Goal: Communication & Community: Share content

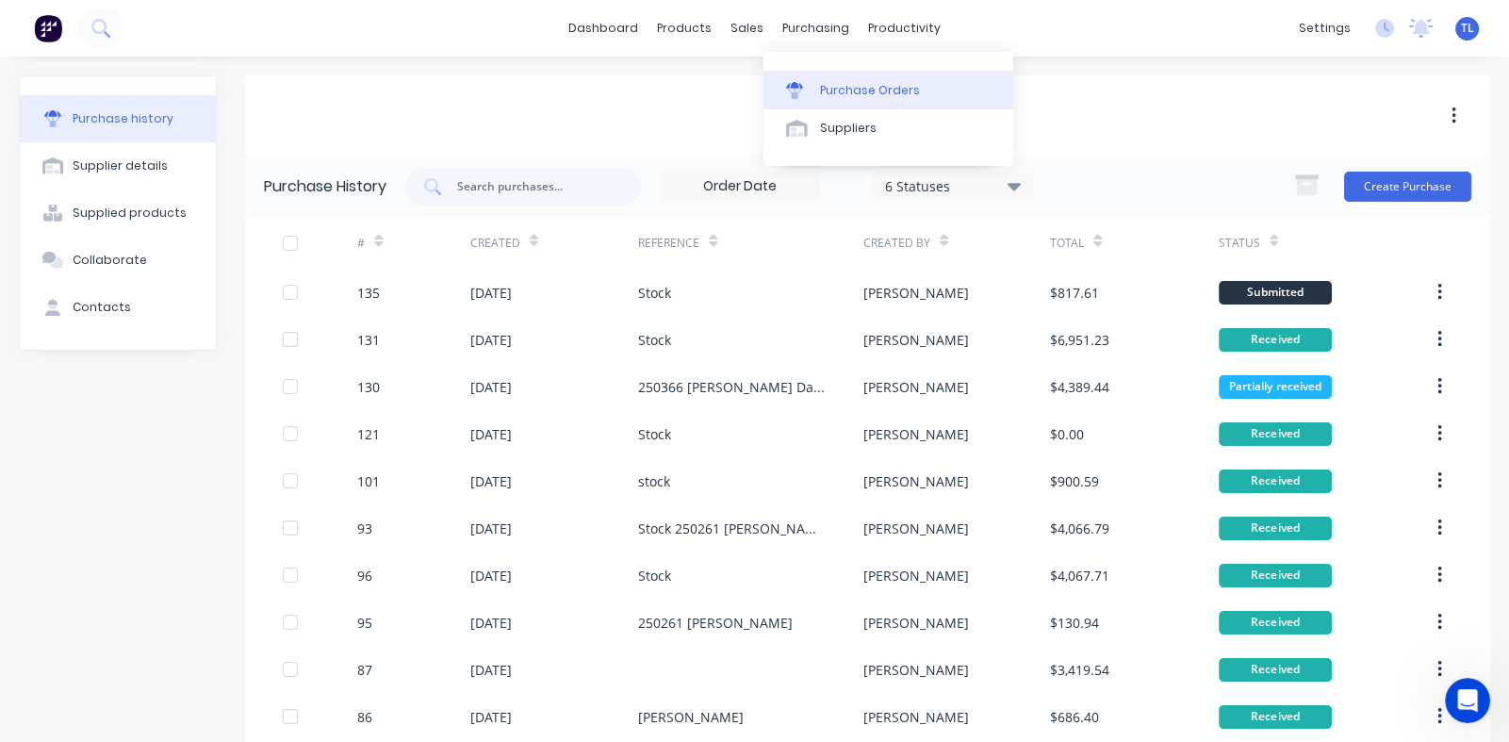
click at [836, 94] on div "Purchase Orders" at bounding box center [870, 90] width 100 height 17
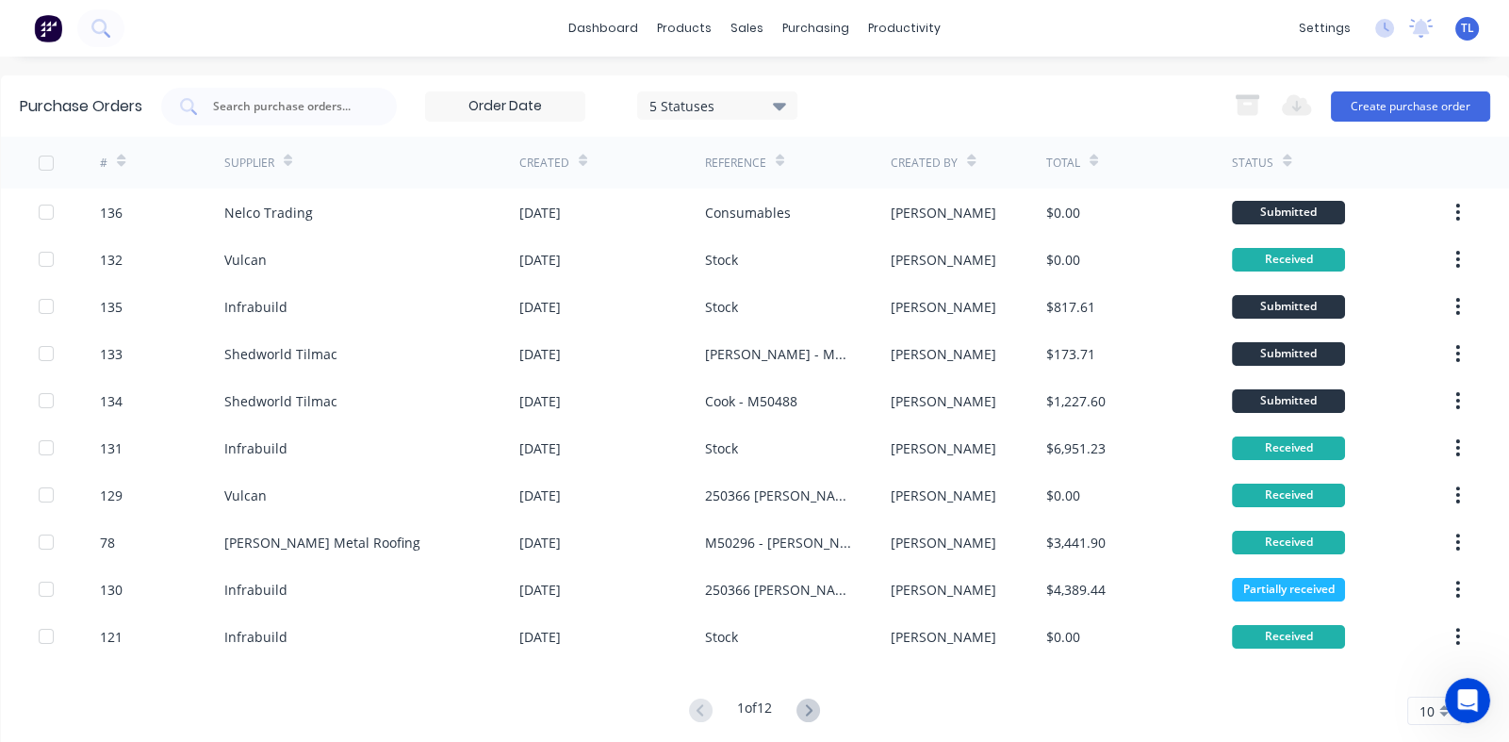
click at [1429, 713] on div "10" at bounding box center [1434, 711] width 55 height 28
click at [1423, 674] on div "35" at bounding box center [1434, 681] width 53 height 33
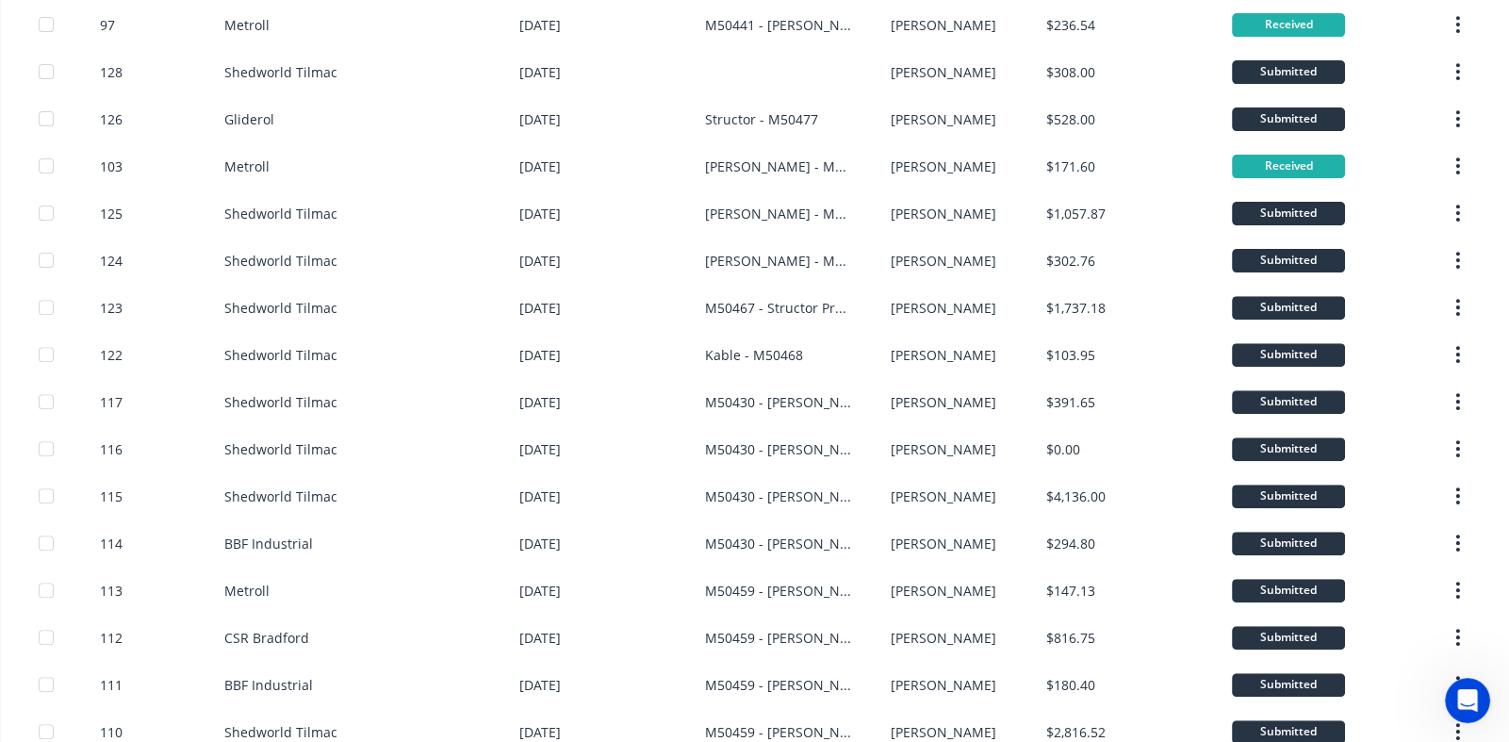
scroll to position [1208, 0]
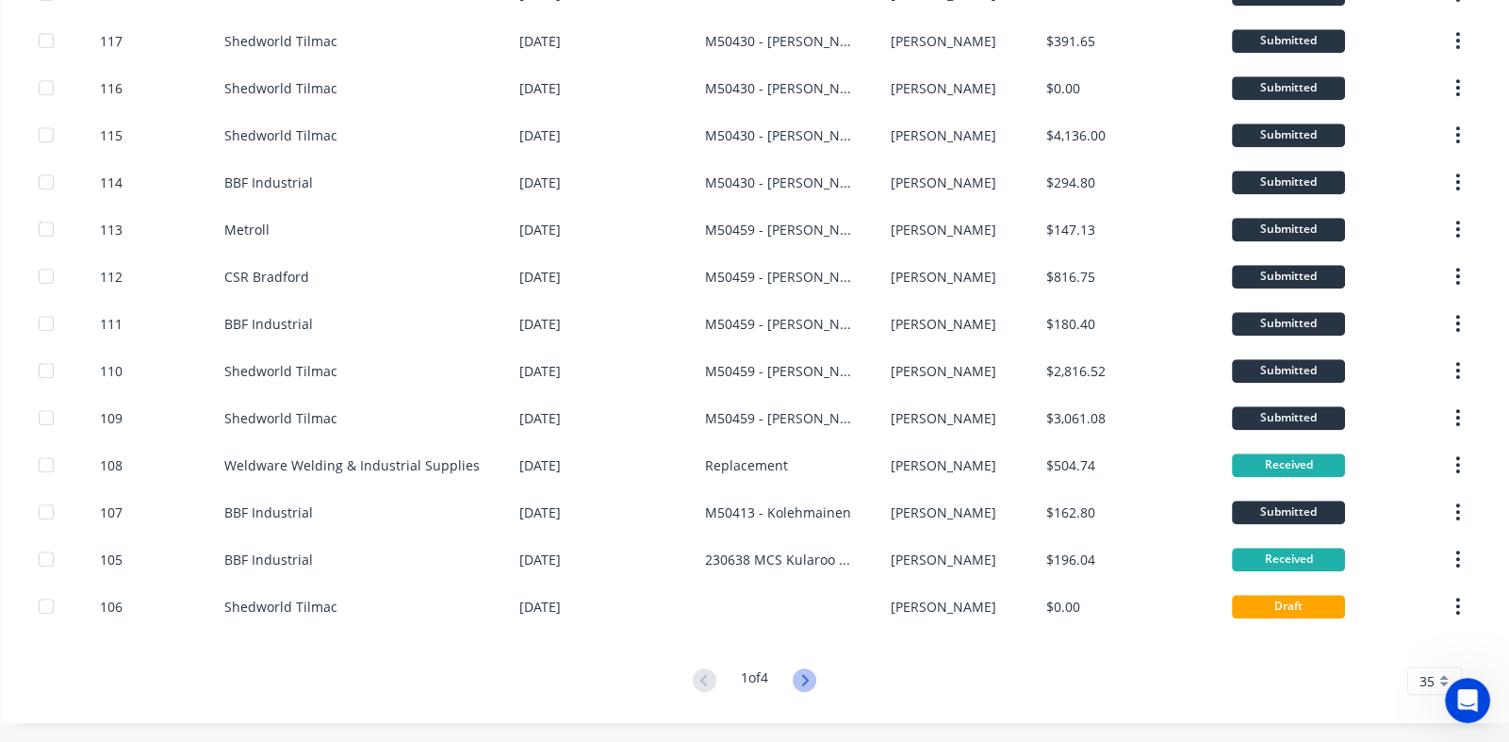
click at [802, 683] on icon at bounding box center [805, 679] width 7 height 11
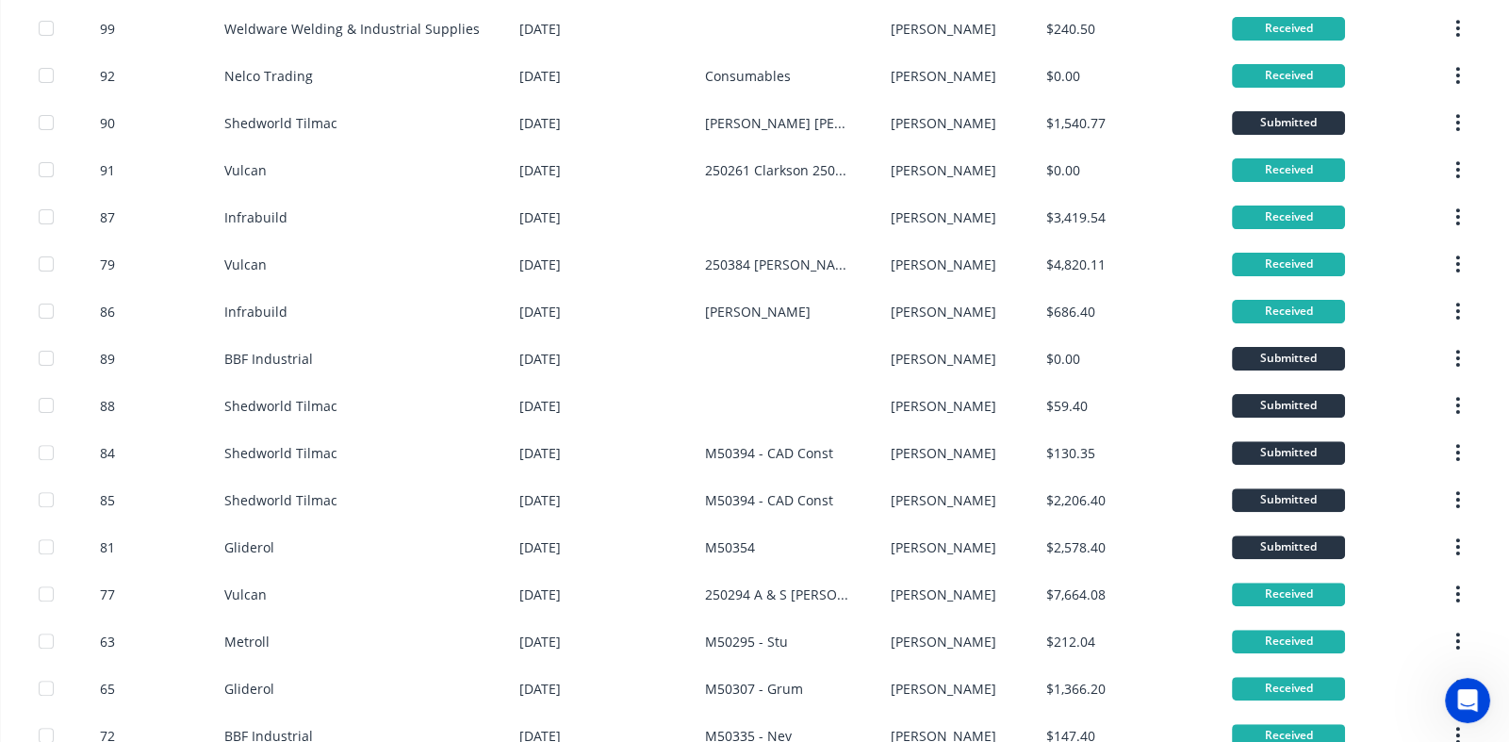
scroll to position [847, 0]
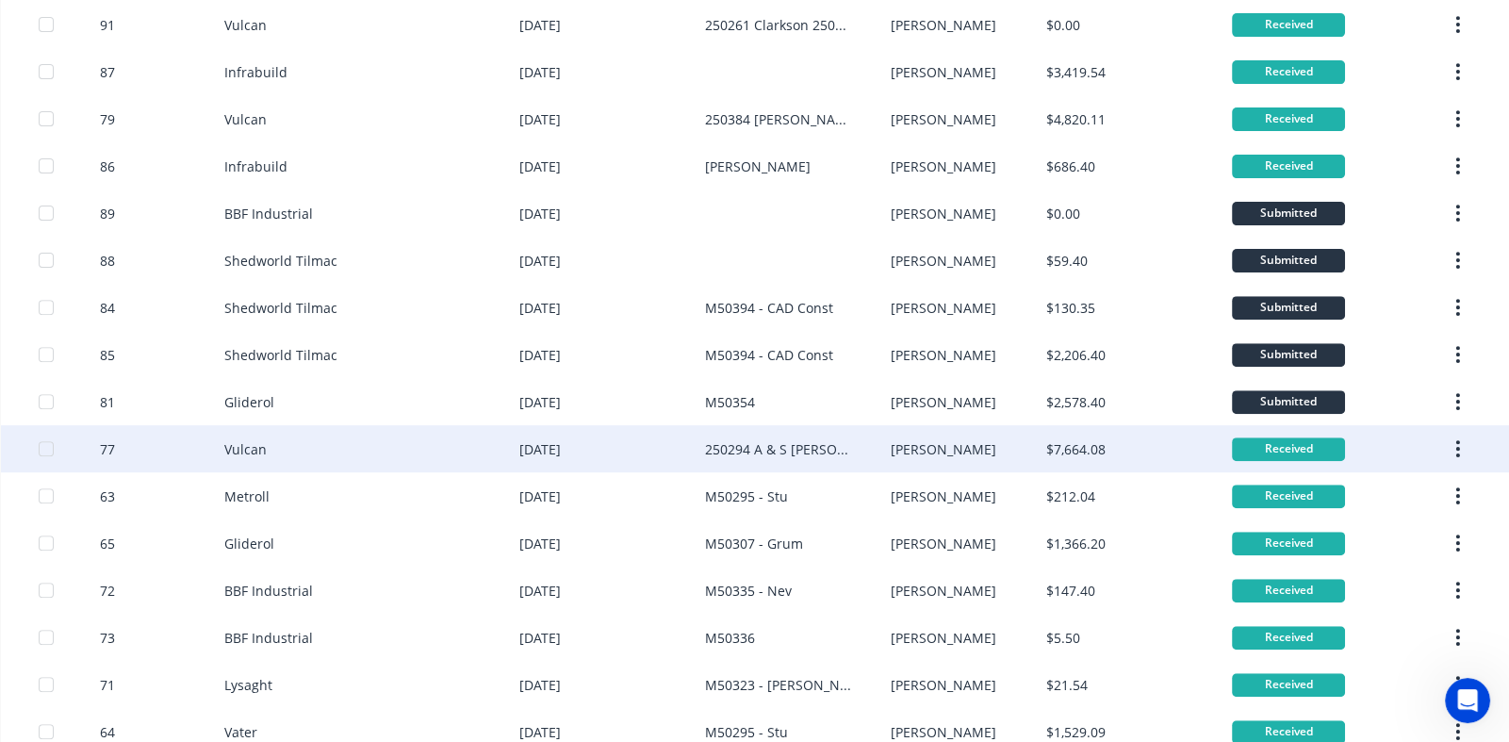
click at [263, 444] on div "Vulcan" at bounding box center [371, 448] width 295 height 47
type textarea "x"
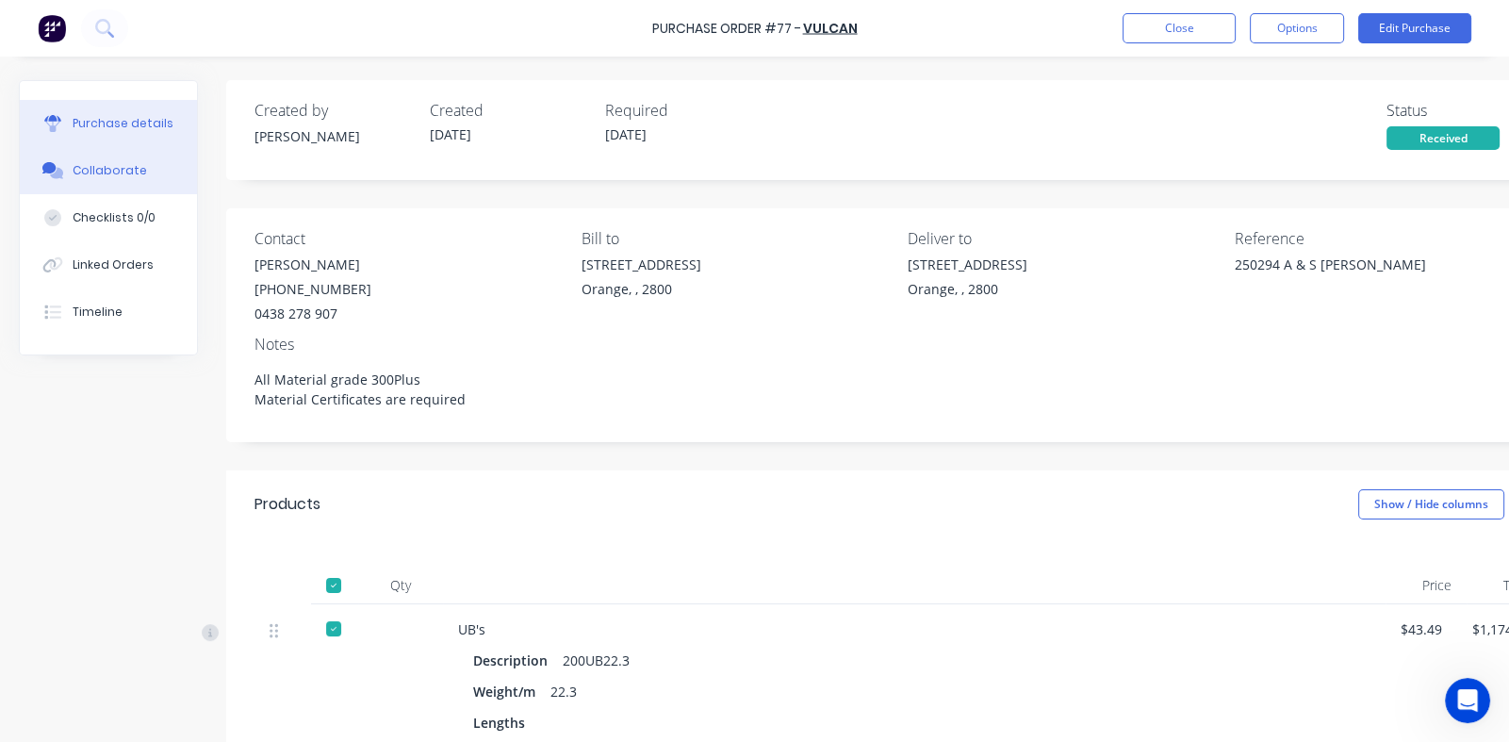
click at [124, 166] on div "Collaborate" at bounding box center [110, 170] width 74 height 17
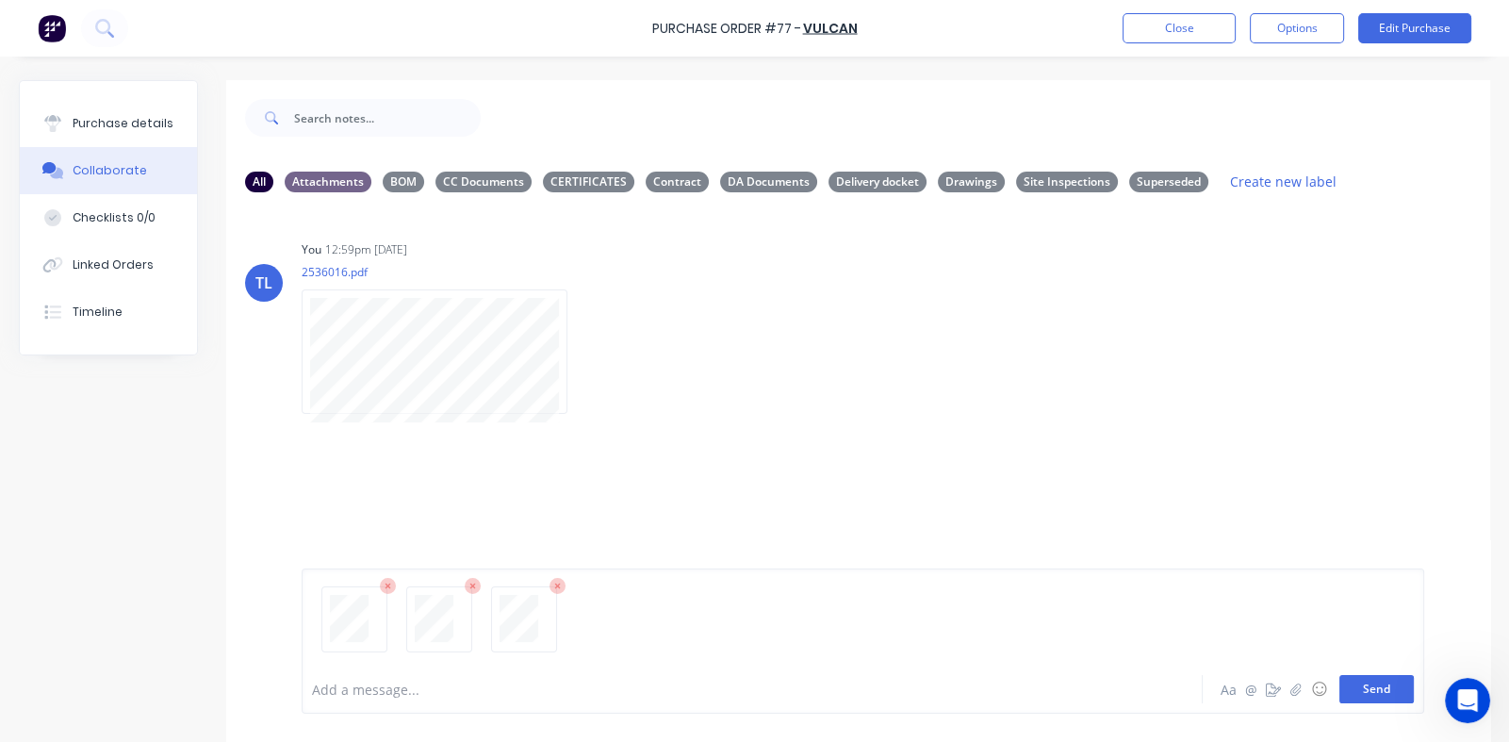
click at [1371, 684] on button "Send" at bounding box center [1376, 689] width 74 height 28
click at [451, 543] on icon "button" at bounding box center [454, 550] width 6 height 22
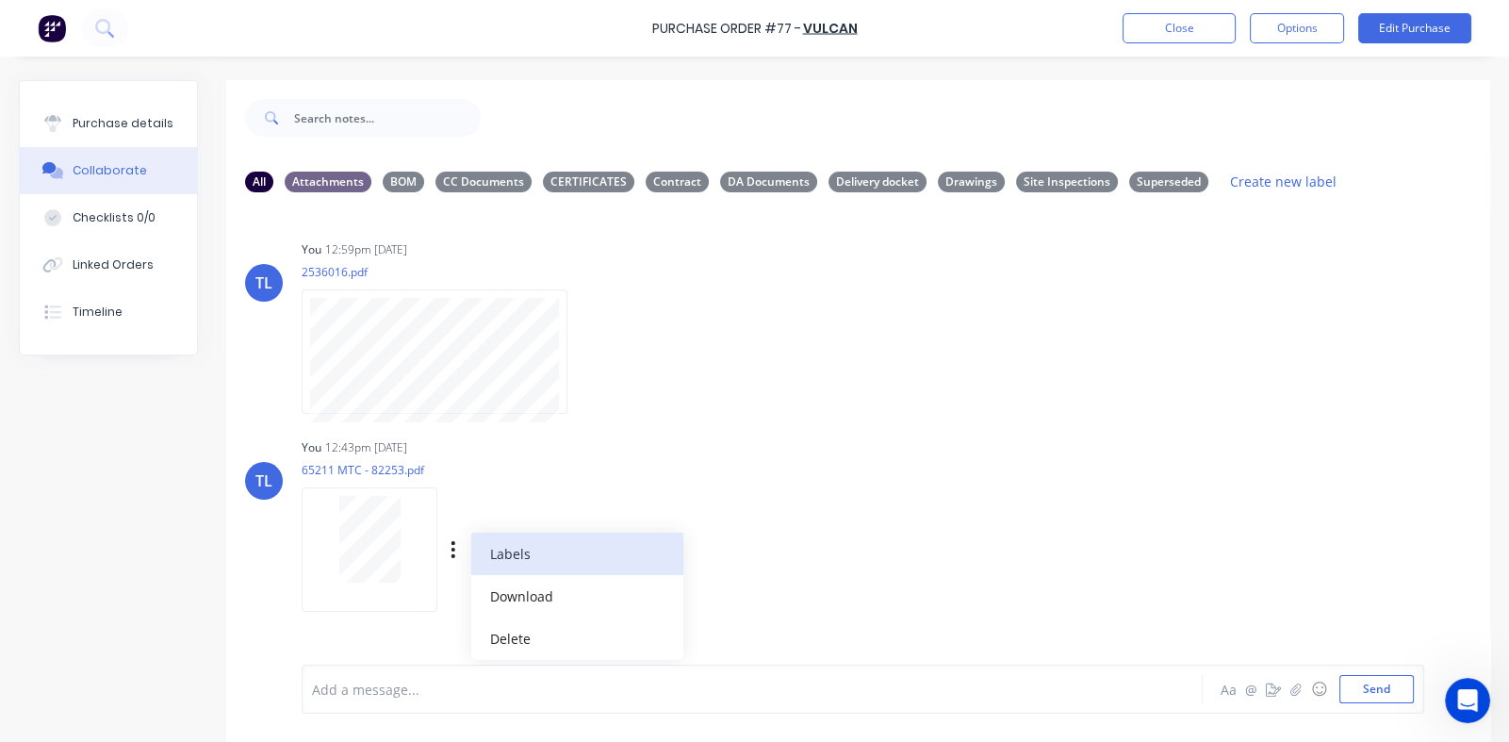
click at [510, 552] on button "Labels" at bounding box center [577, 554] width 212 height 42
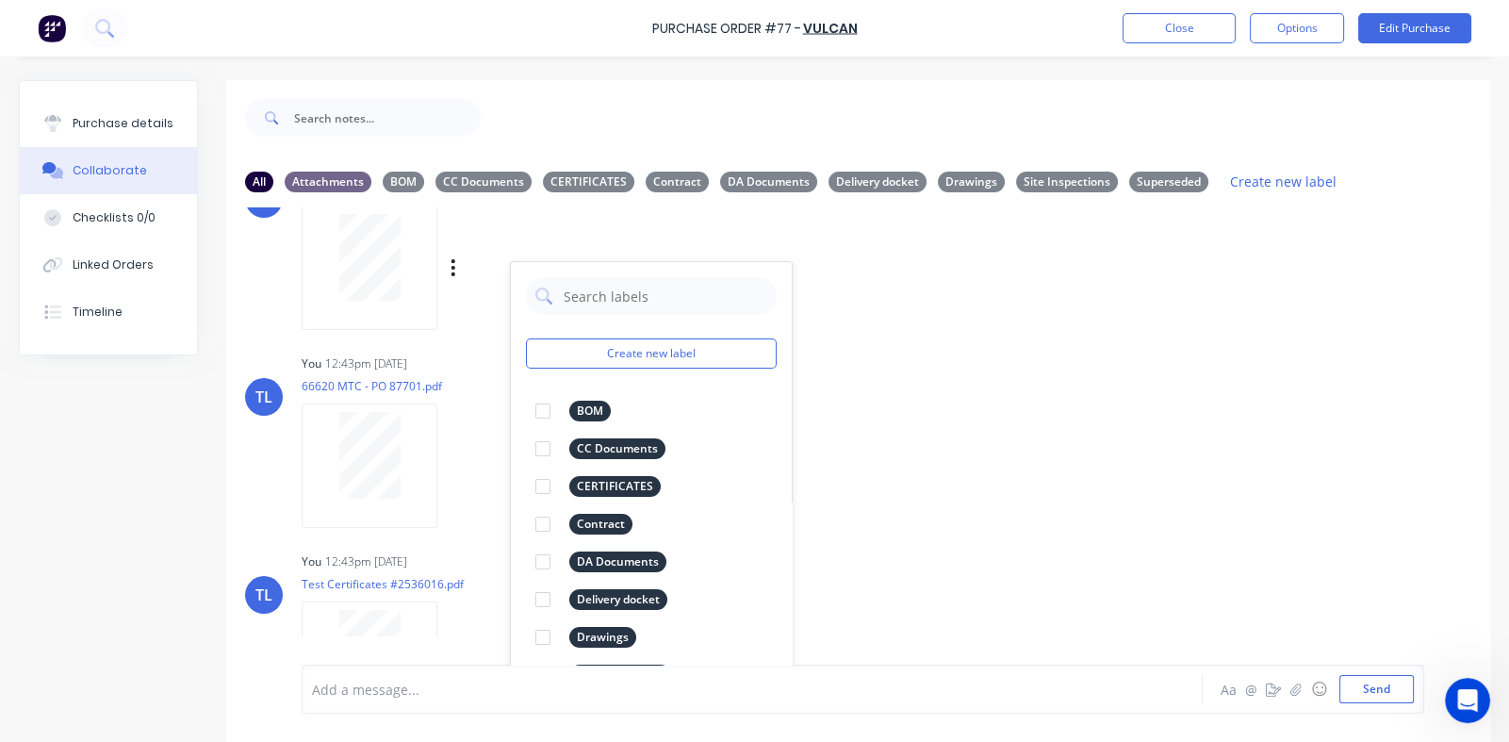
scroll to position [283, 0]
click at [544, 484] on div at bounding box center [543, 486] width 38 height 38
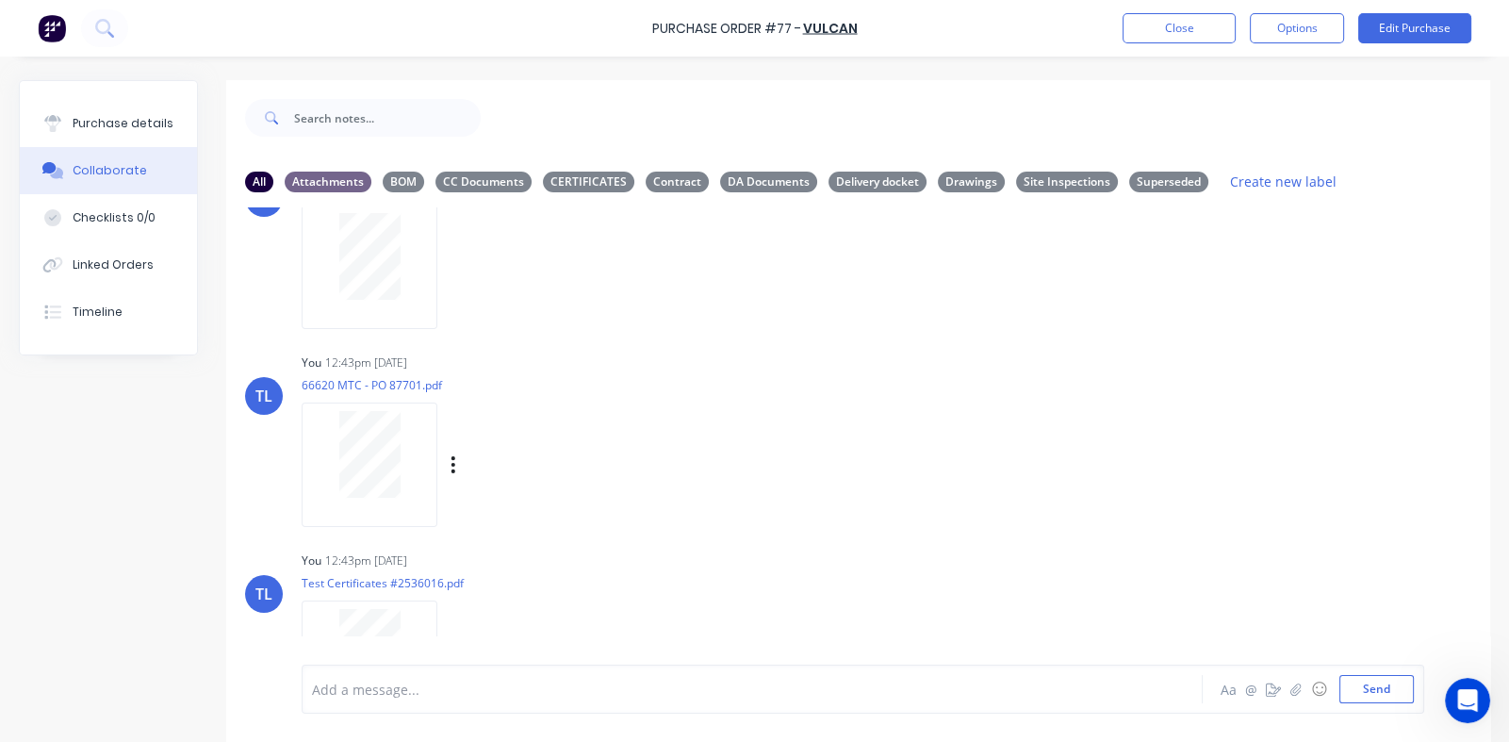
click at [1016, 408] on div "TL You 12:43pm [DATE] 66620 MTC - PO 87701.pdf Labels Download Delete" at bounding box center [858, 434] width 1264 height 170
click at [452, 460] on icon "button" at bounding box center [454, 465] width 6 height 22
click at [505, 472] on button "Labels" at bounding box center [577, 472] width 212 height 42
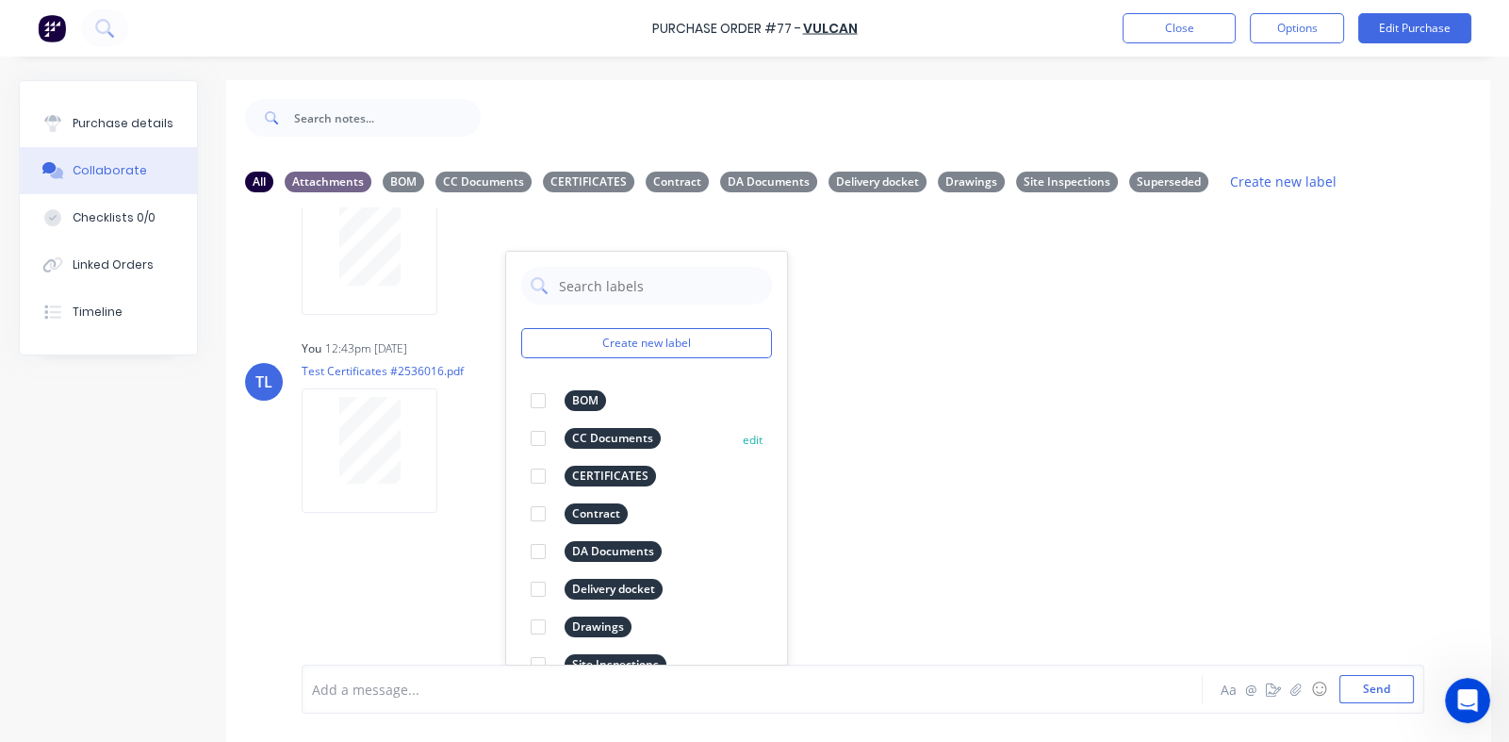
click at [540, 475] on div at bounding box center [538, 476] width 38 height 38
click at [1037, 388] on div "TL You 12:43pm [DATE] 65211 MTC - 82253.pdf Labels Download Delete TL You 12:43…" at bounding box center [858, 222] width 1264 height 566
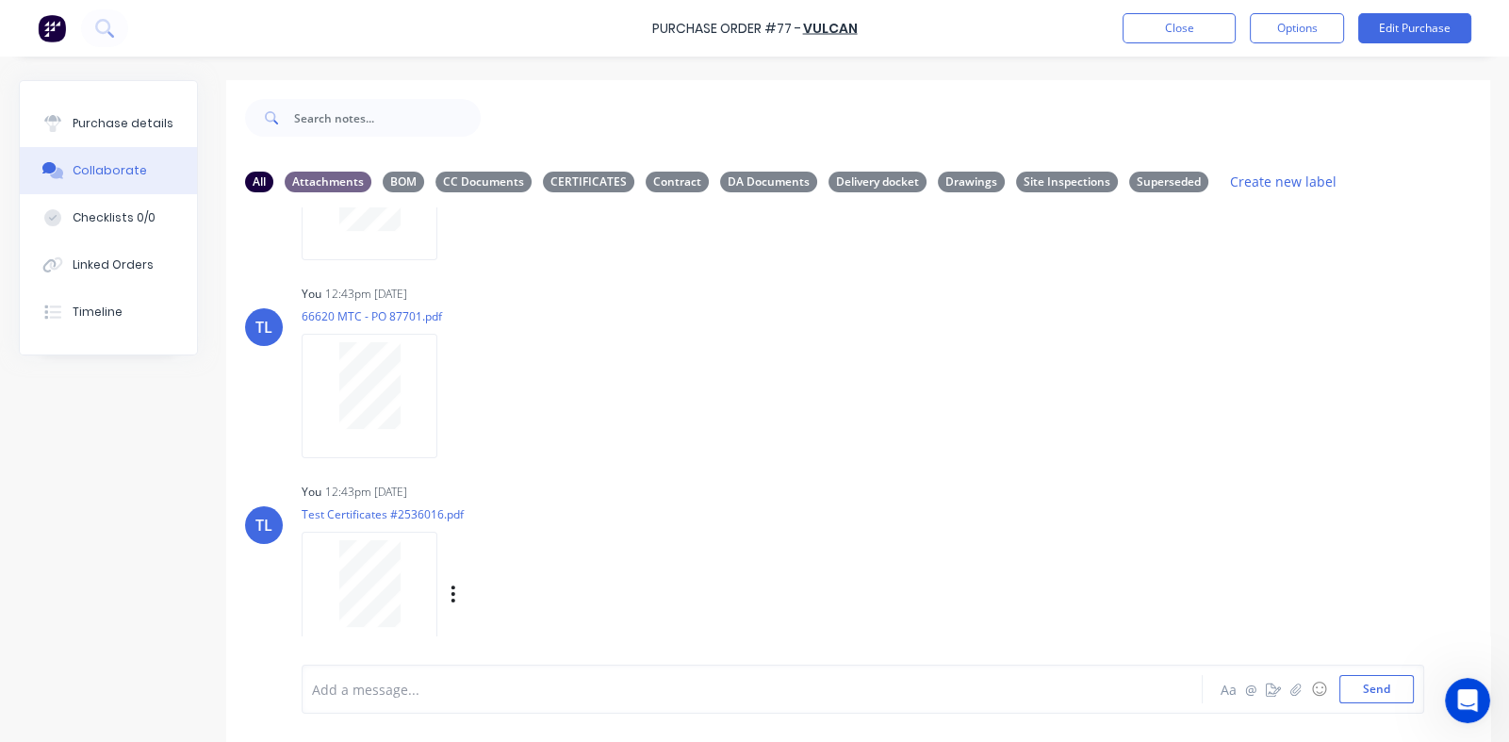
scroll to position [351, 0]
click at [451, 592] on icon "button" at bounding box center [454, 595] width 6 height 22
click at [518, 553] on button "Labels" at bounding box center [577, 554] width 212 height 42
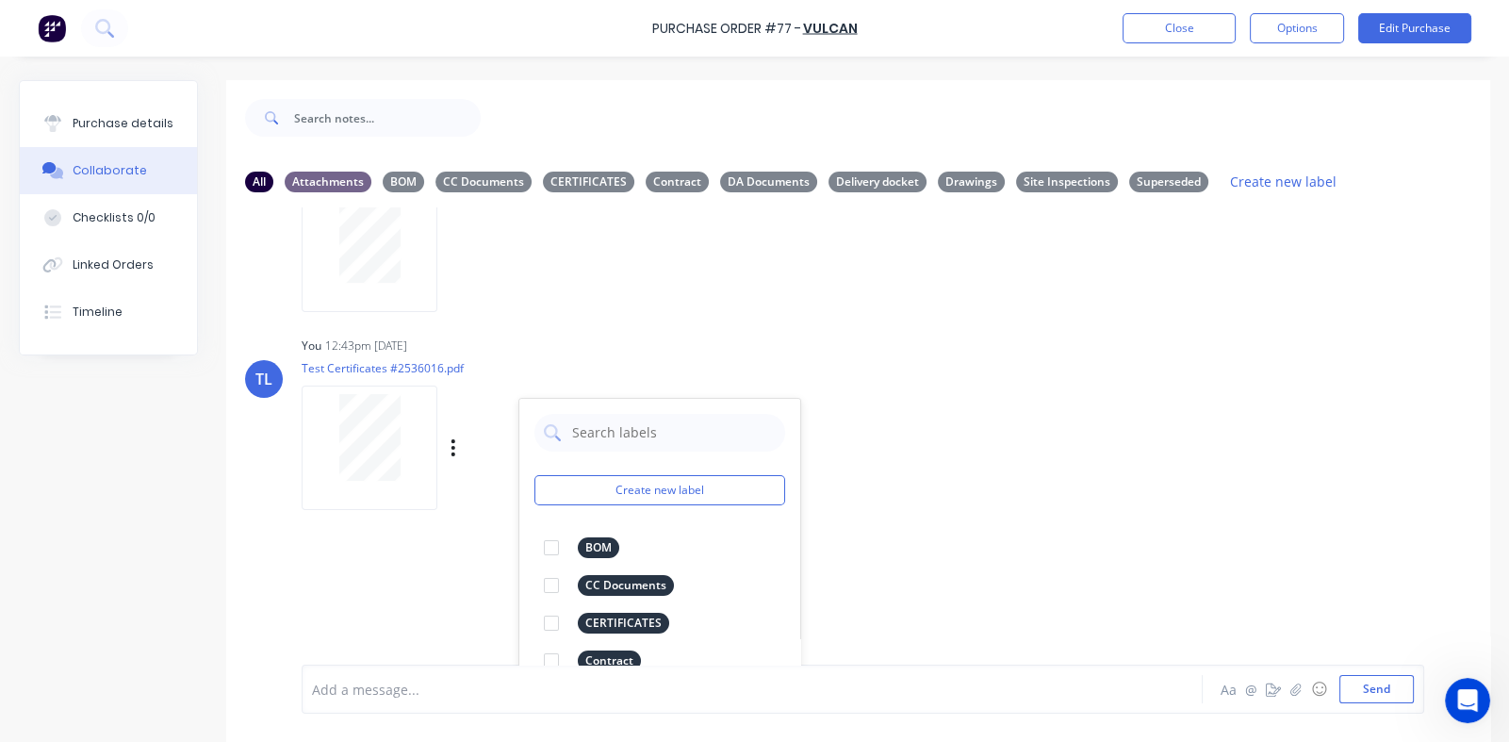
scroll to position [645, 0]
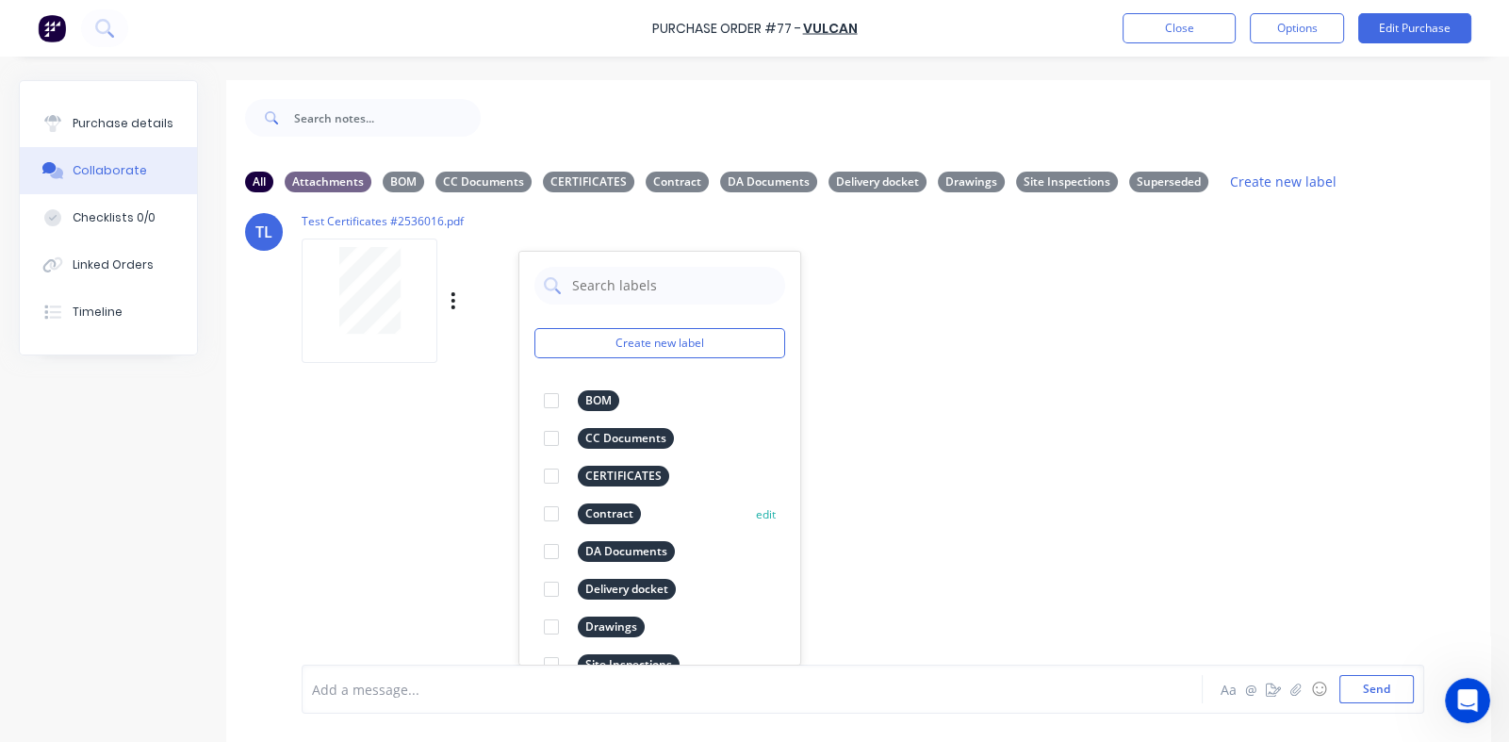
drag, startPoint x: 554, startPoint y: 474, endPoint x: 548, endPoint y: 500, distance: 27.2
click at [554, 473] on div at bounding box center [552, 476] width 38 height 38
click at [1046, 435] on div "TL You 12:59pm [DATE] 2536016.pdf Labels Download Delete TL You 12:43pm [DATE] …" at bounding box center [858, 435] width 1264 height 457
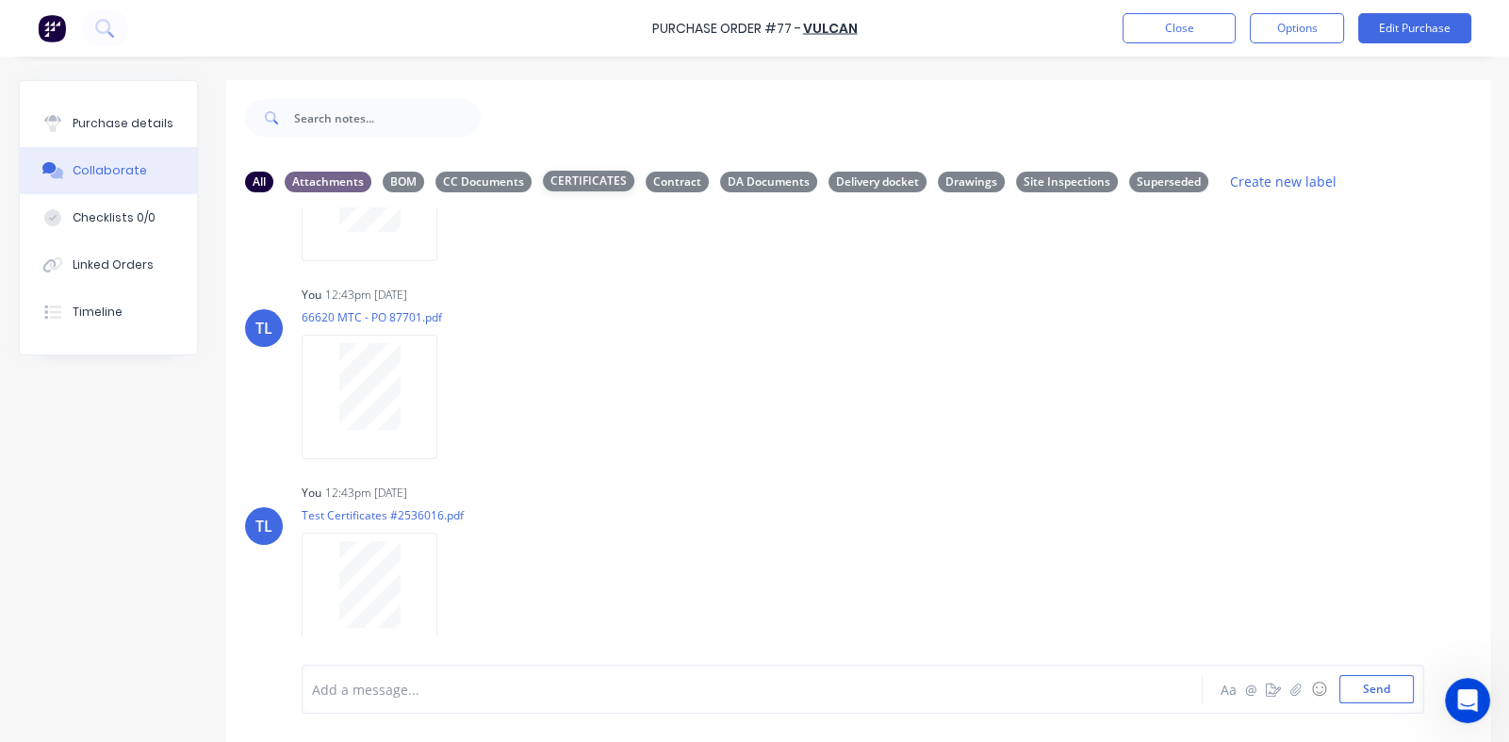
click at [598, 181] on div "CERTIFICATES" at bounding box center [588, 181] width 91 height 21
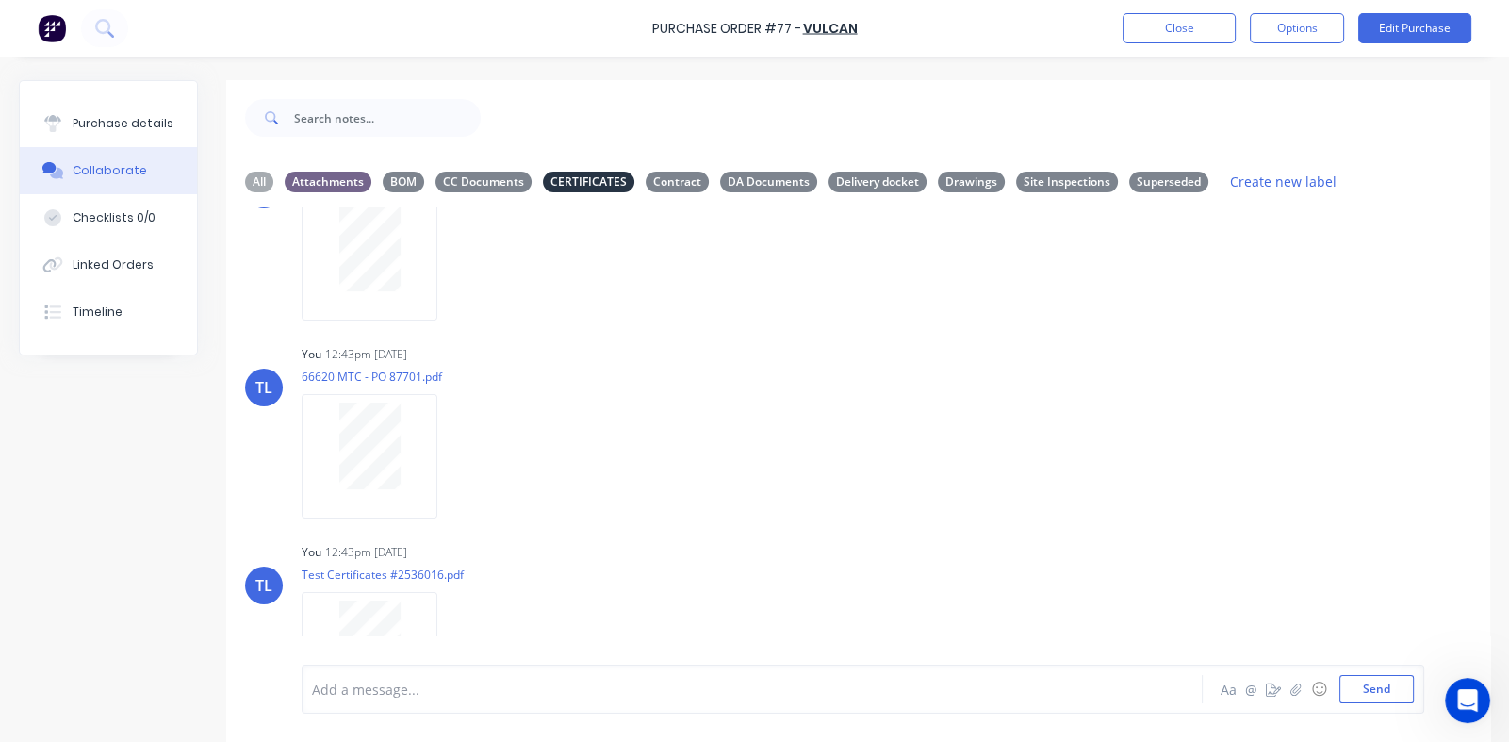
scroll to position [0, 0]
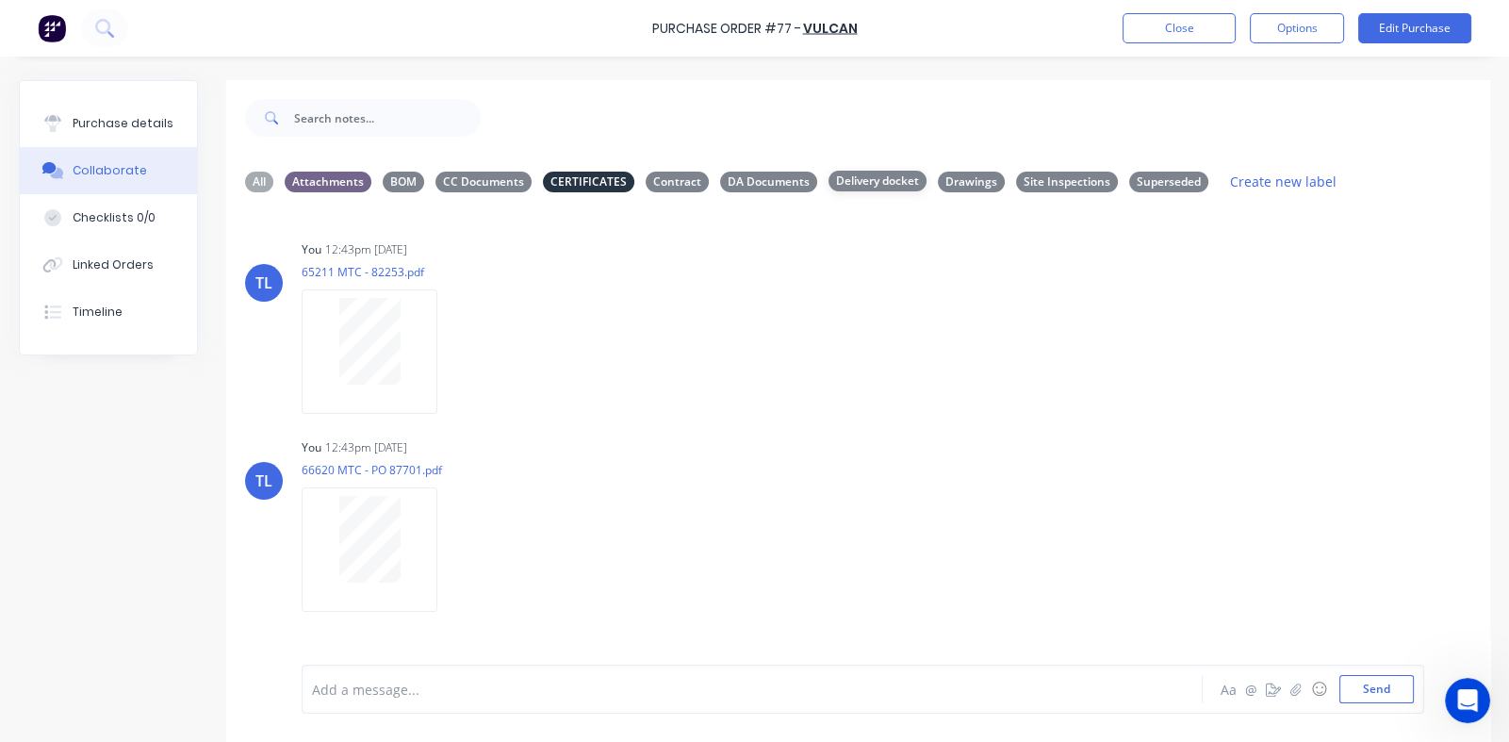
click at [863, 182] on div "Delivery docket" at bounding box center [877, 181] width 98 height 21
click at [567, 183] on div "CERTIFICATES" at bounding box center [588, 181] width 91 height 21
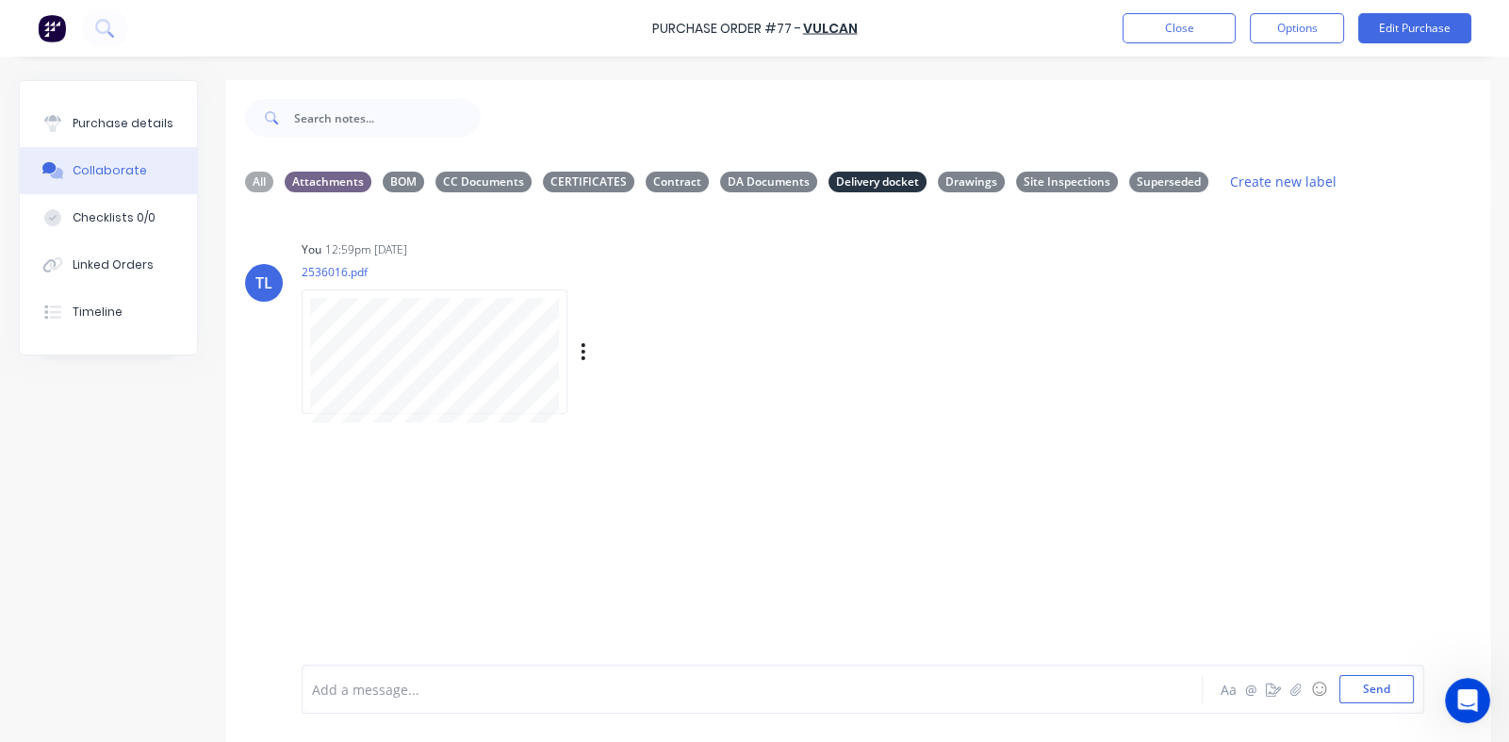
click at [838, 375] on div "You 12:59pm [DATE] 2536016.pdf Labels Download Delete" at bounding box center [596, 321] width 589 height 170
click at [584, 188] on div "CERTIFICATES" at bounding box center [588, 181] width 91 height 21
click at [859, 184] on div "Delivery docket" at bounding box center [877, 181] width 98 height 21
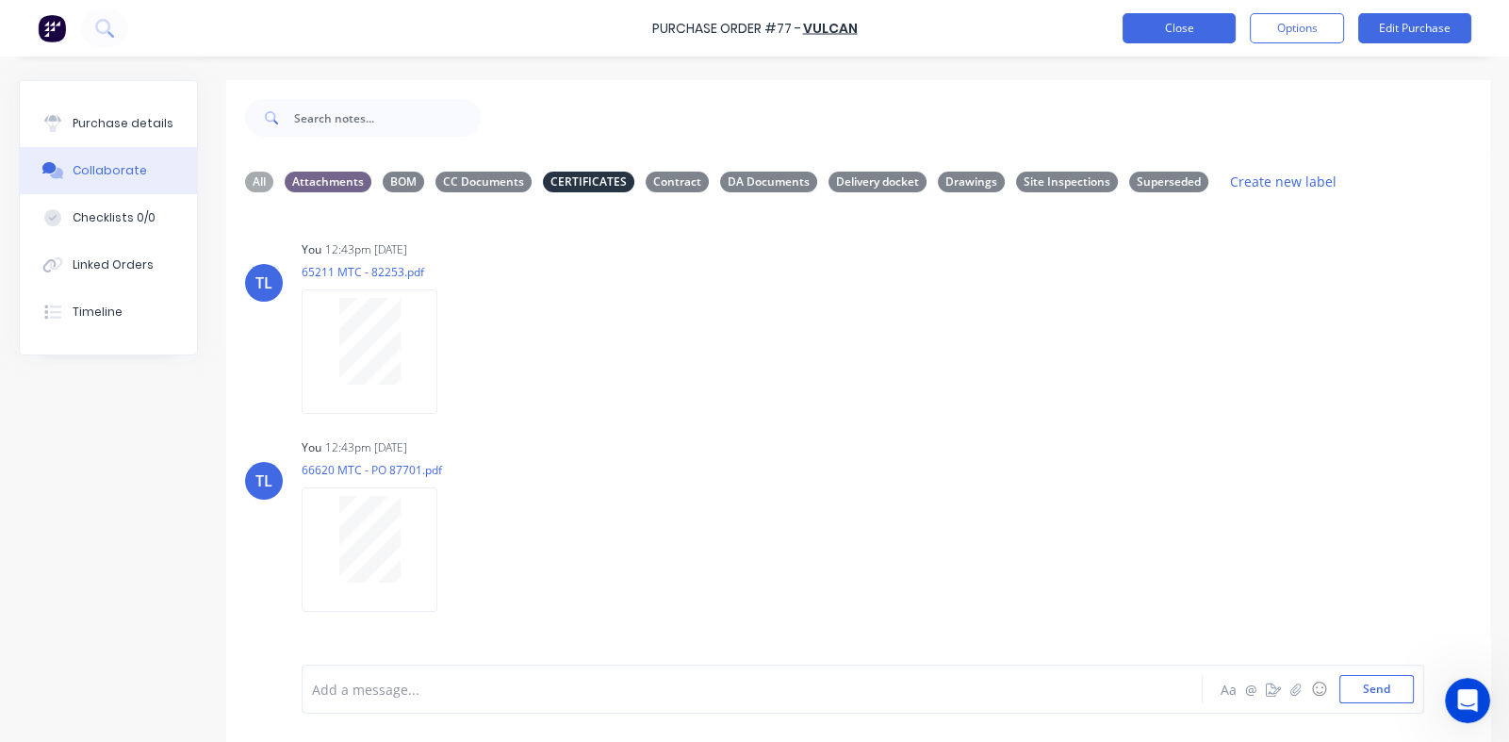
click at [1169, 34] on button "Close" at bounding box center [1179, 28] width 113 height 30
